Goal: Transaction & Acquisition: Purchase product/service

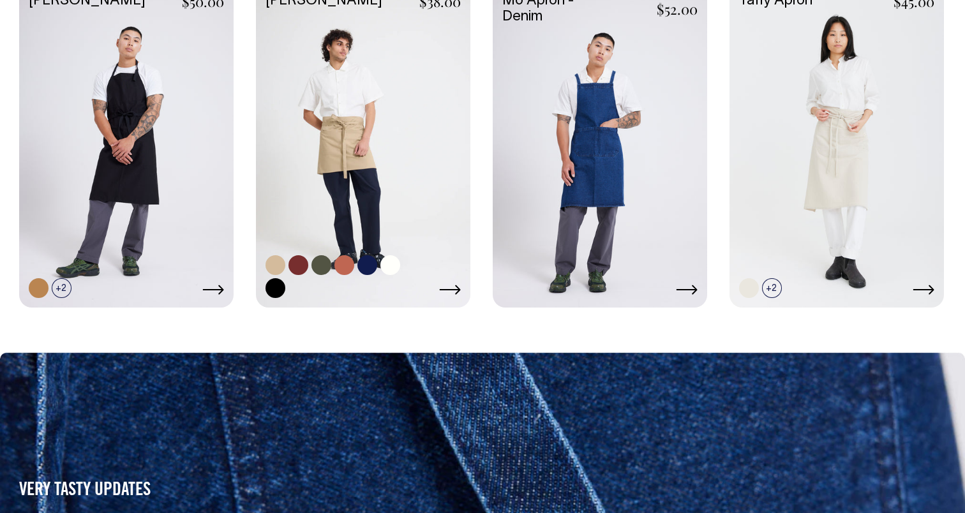
click at [395, 144] on link at bounding box center [363, 145] width 215 height 319
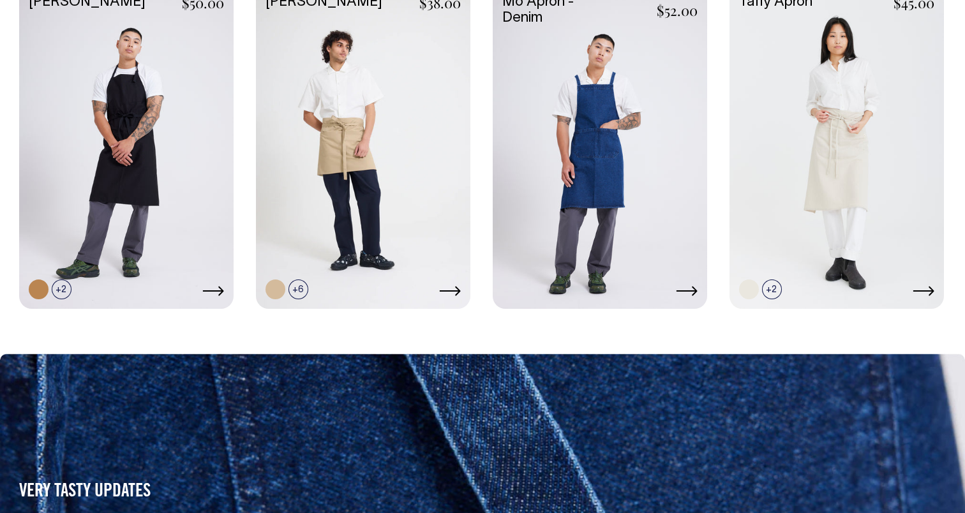
scroll to position [992, 0]
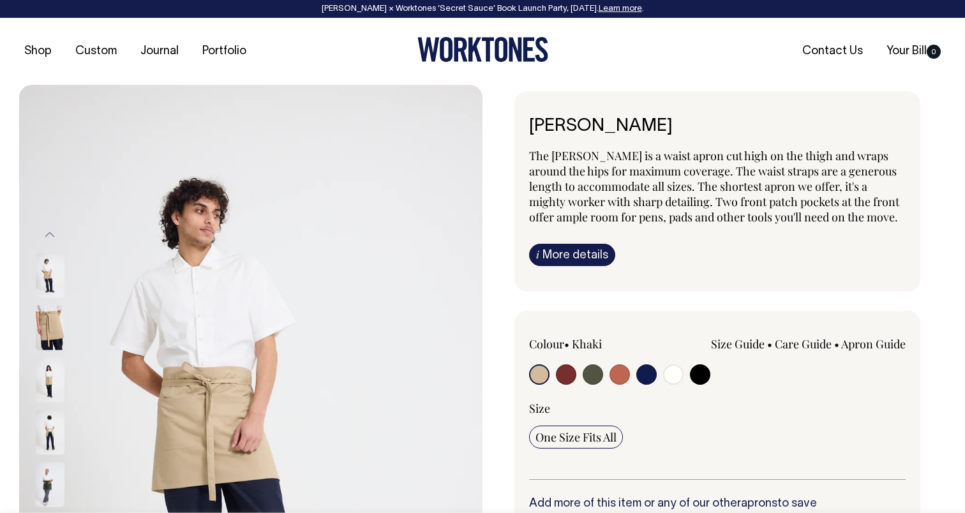
click at [565, 373] on input "radio" at bounding box center [566, 375] width 20 height 20
radio input "true"
select select "Burgundy"
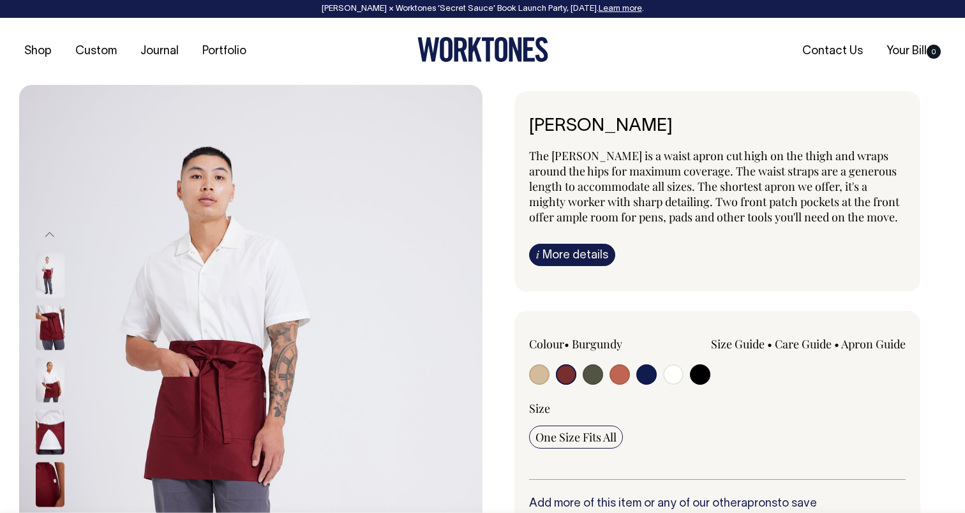
click at [59, 375] on img at bounding box center [50, 380] width 29 height 45
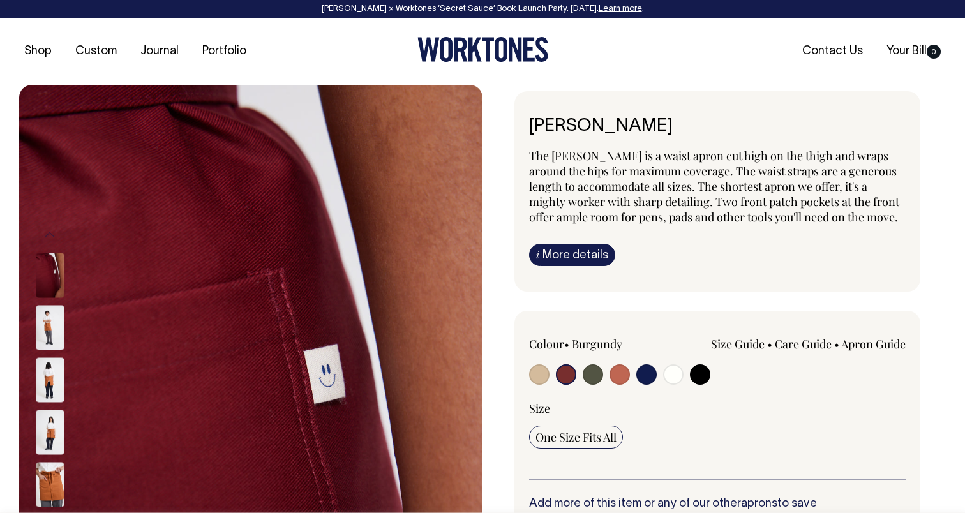
click at [58, 283] on img at bounding box center [50, 275] width 29 height 45
